Goal: Information Seeking & Learning: Learn about a topic

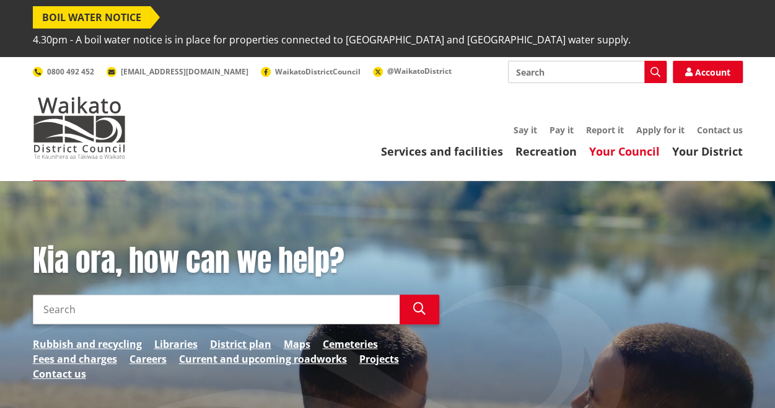
click at [611, 144] on link "Your Council" at bounding box center [624, 151] width 71 height 15
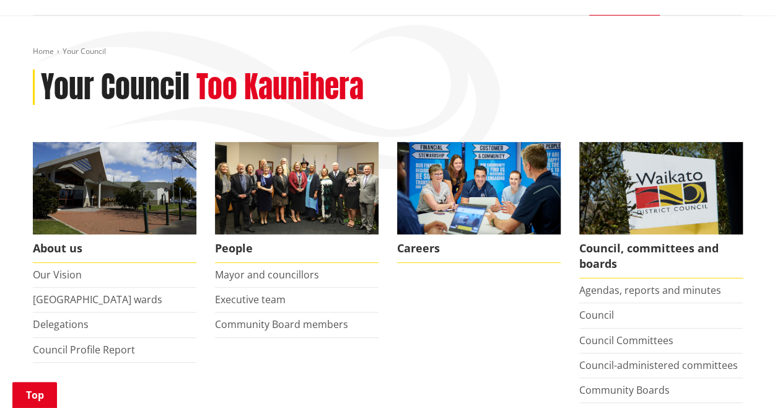
scroll to position [170, 0]
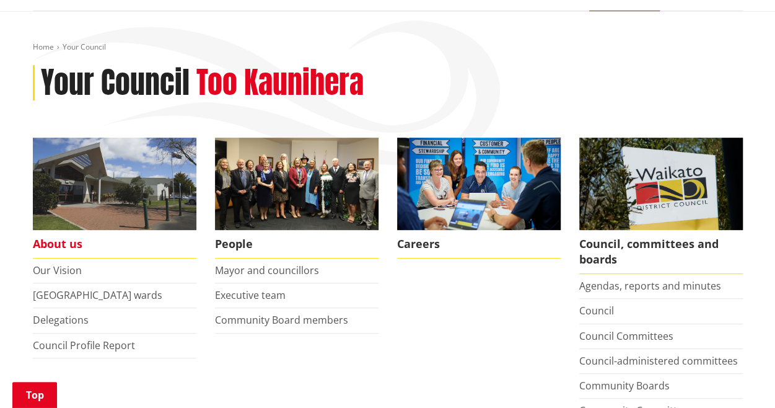
click at [82, 230] on span "About us" at bounding box center [115, 244] width 164 height 28
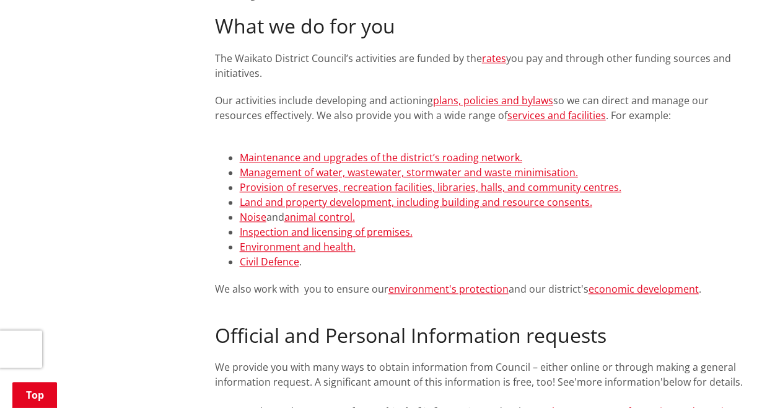
scroll to position [274, 0]
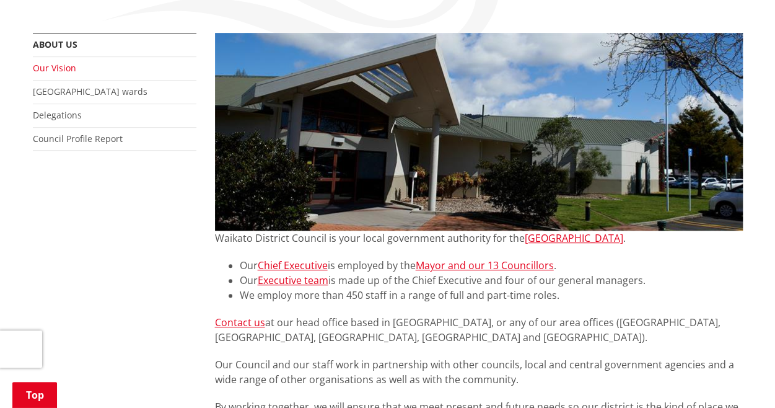
click at [62, 62] on link "Our Vision" at bounding box center [54, 68] width 43 height 12
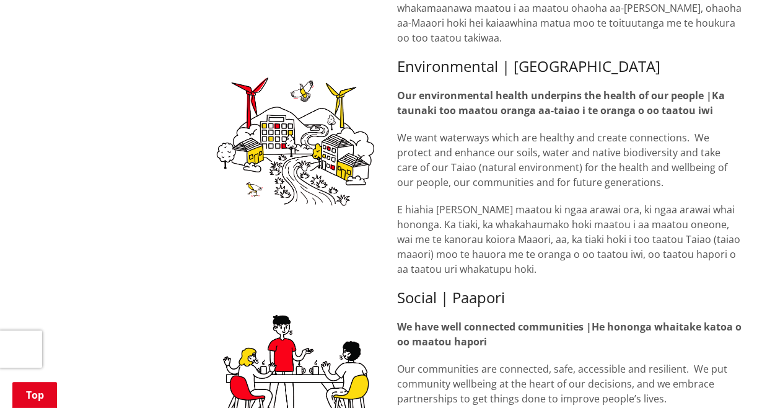
scroll to position [1167, 0]
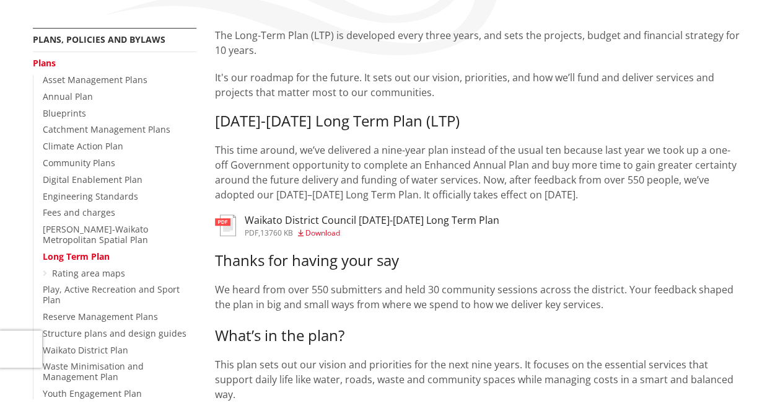
scroll to position [303, 0]
